Goal: Transaction & Acquisition: Obtain resource

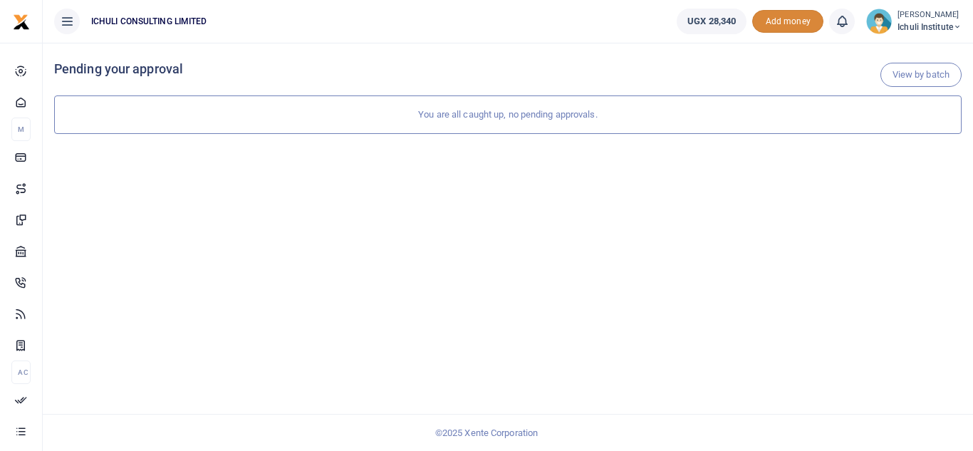
click at [782, 24] on span "Add money" at bounding box center [787, 22] width 71 height 24
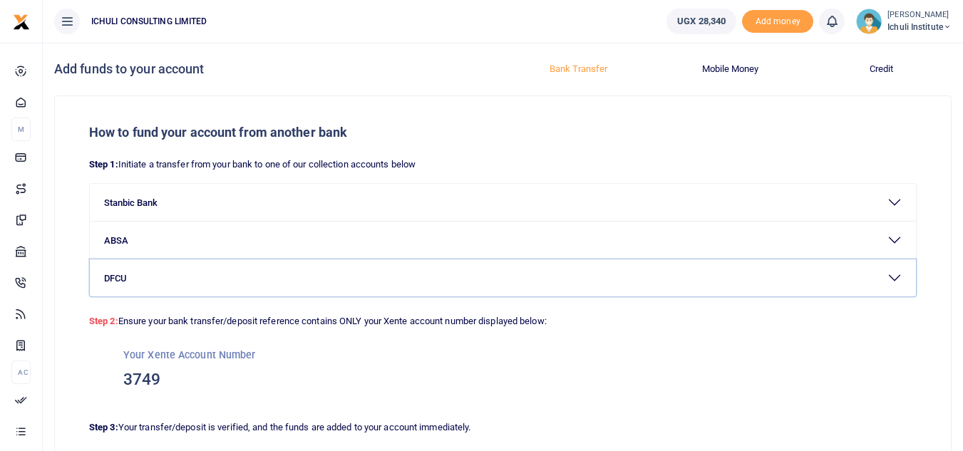
click at [897, 279] on button "DFCU" at bounding box center [503, 277] width 826 height 37
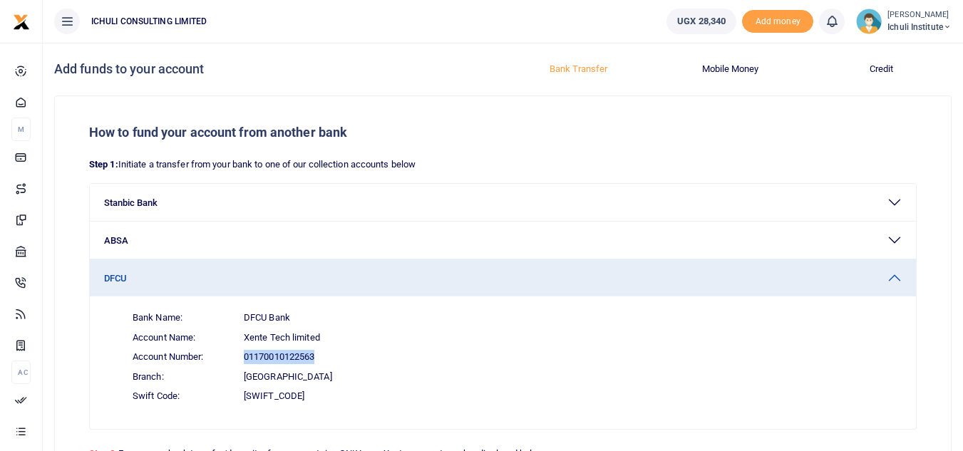
drag, startPoint x: 316, startPoint y: 354, endPoint x: 244, endPoint y: 356, distance: 72.7
click at [244, 356] on span "01170010122563" at bounding box center [279, 357] width 71 height 14
copy span "01170010122563"
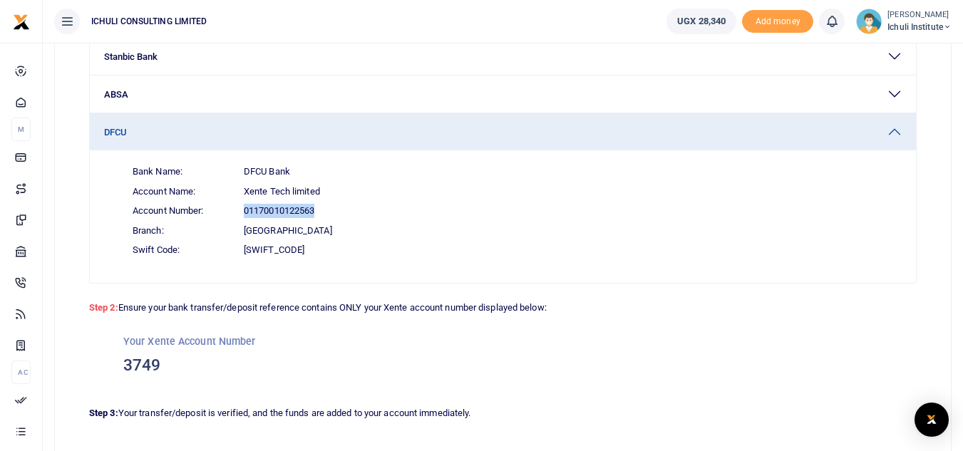
scroll to position [177, 0]
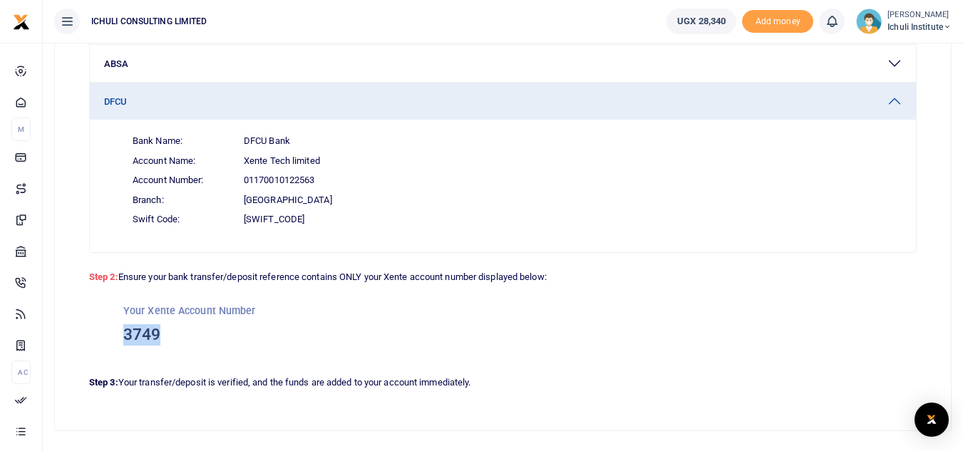
drag, startPoint x: 159, startPoint y: 334, endPoint x: 127, endPoint y: 333, distance: 32.1
click at [127, 333] on h3 "3749" at bounding box center [502, 334] width 759 height 21
copy h3 "3749"
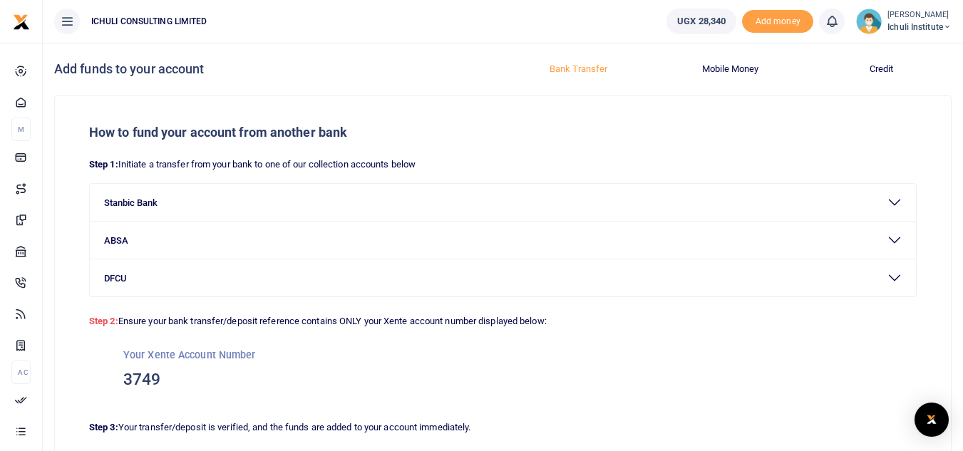
click at [924, 21] on span "Ichuli Institute" at bounding box center [919, 27] width 64 height 13
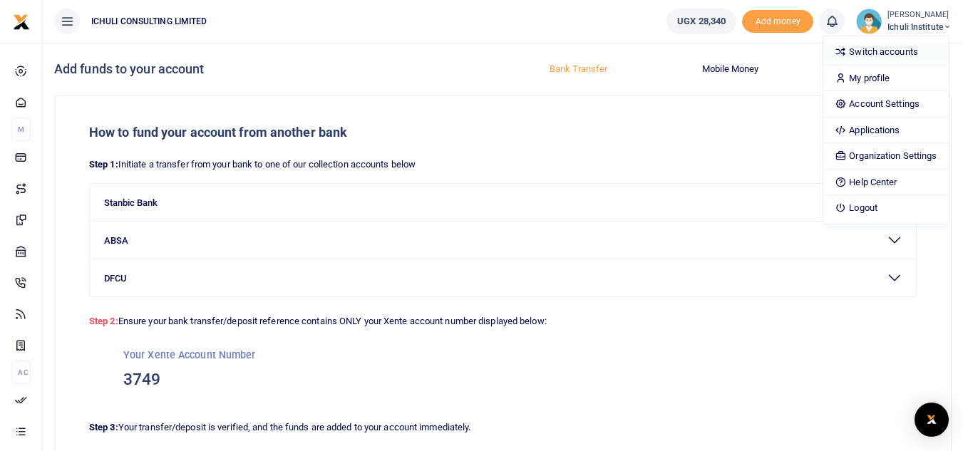
click at [899, 57] on link "Switch accounts" at bounding box center [885, 52] width 125 height 20
